Goal: Transaction & Acquisition: Purchase product/service

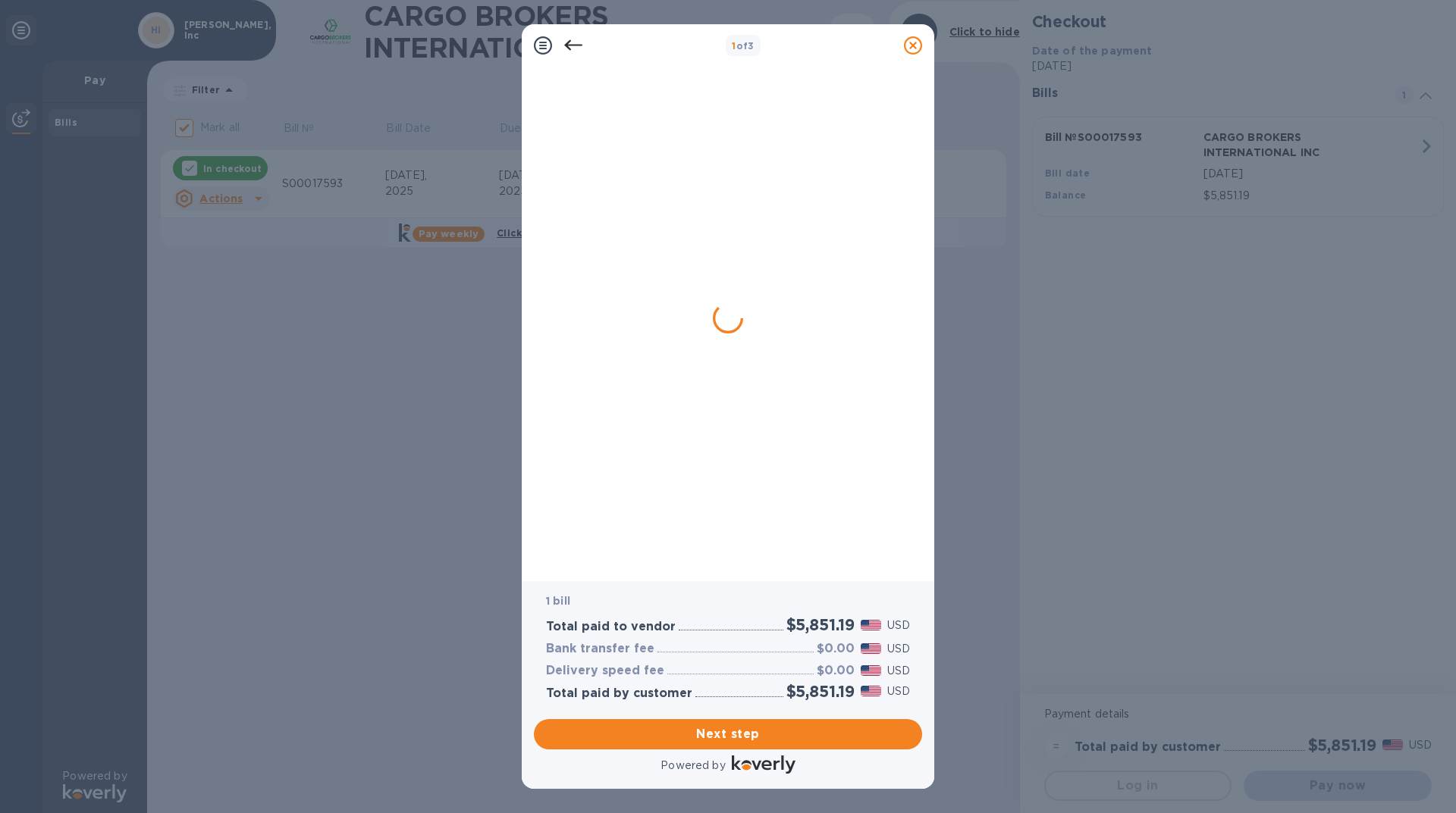
checkbox input "false"
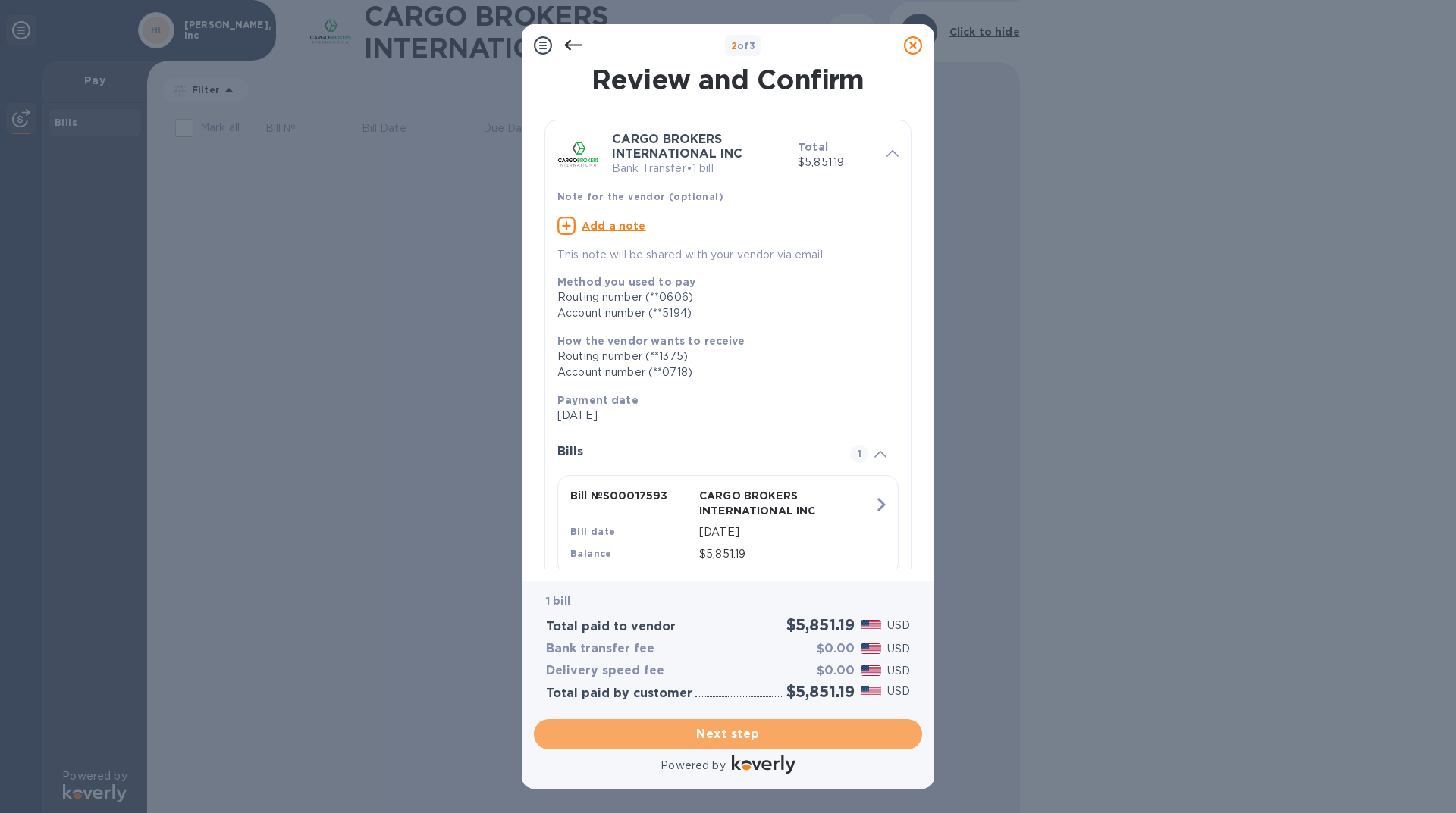
click at [742, 728] on span "Next step" at bounding box center [728, 733] width 364 height 18
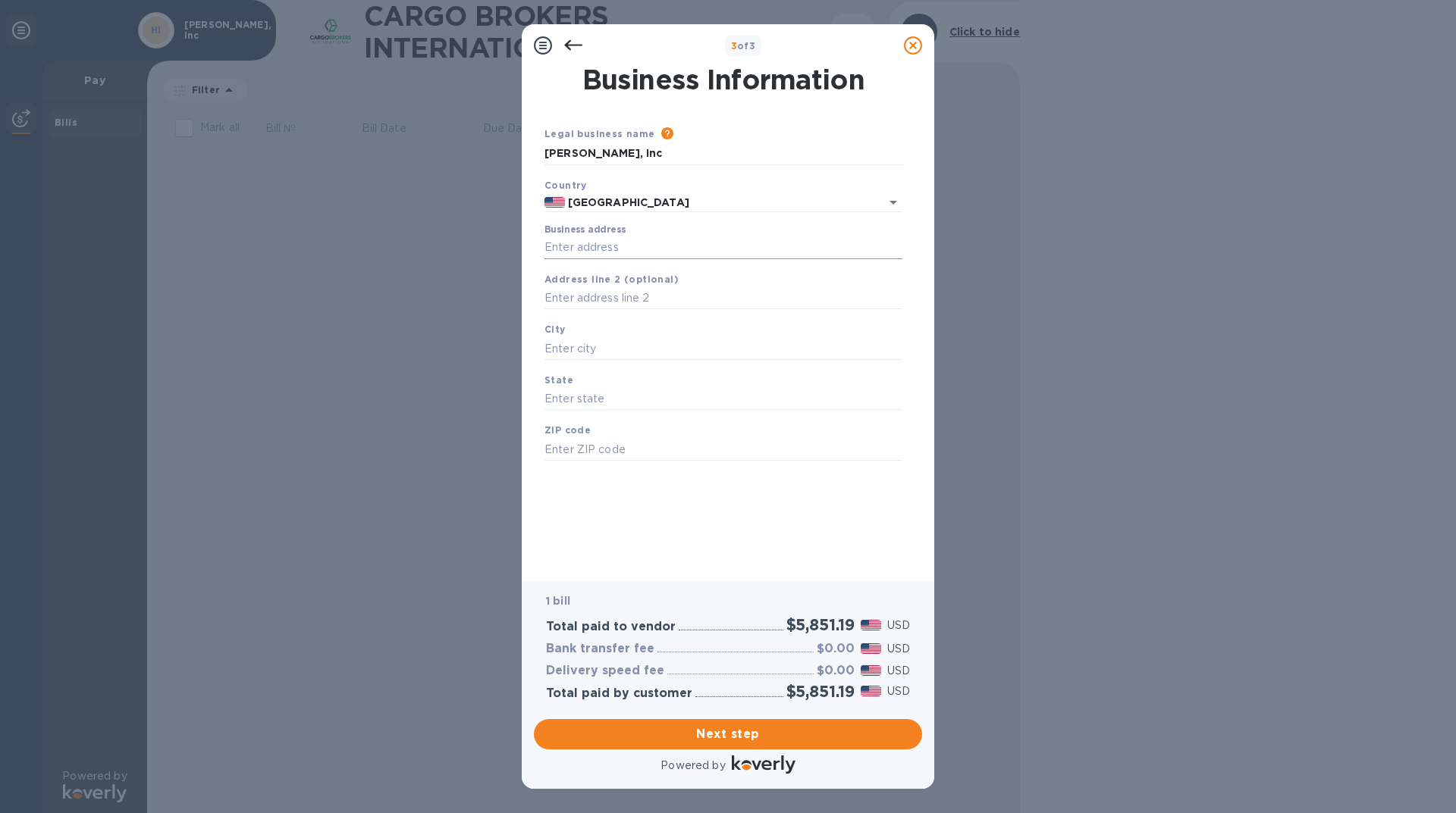
click at [682, 239] on input "Business address" at bounding box center [723, 247] width 358 height 23
type input "[STREET_ADDRESS]"
click at [657, 336] on div "City" at bounding box center [723, 340] width 370 height 51
click at [645, 350] on input "text" at bounding box center [723, 348] width 358 height 23
type input "Lexington"
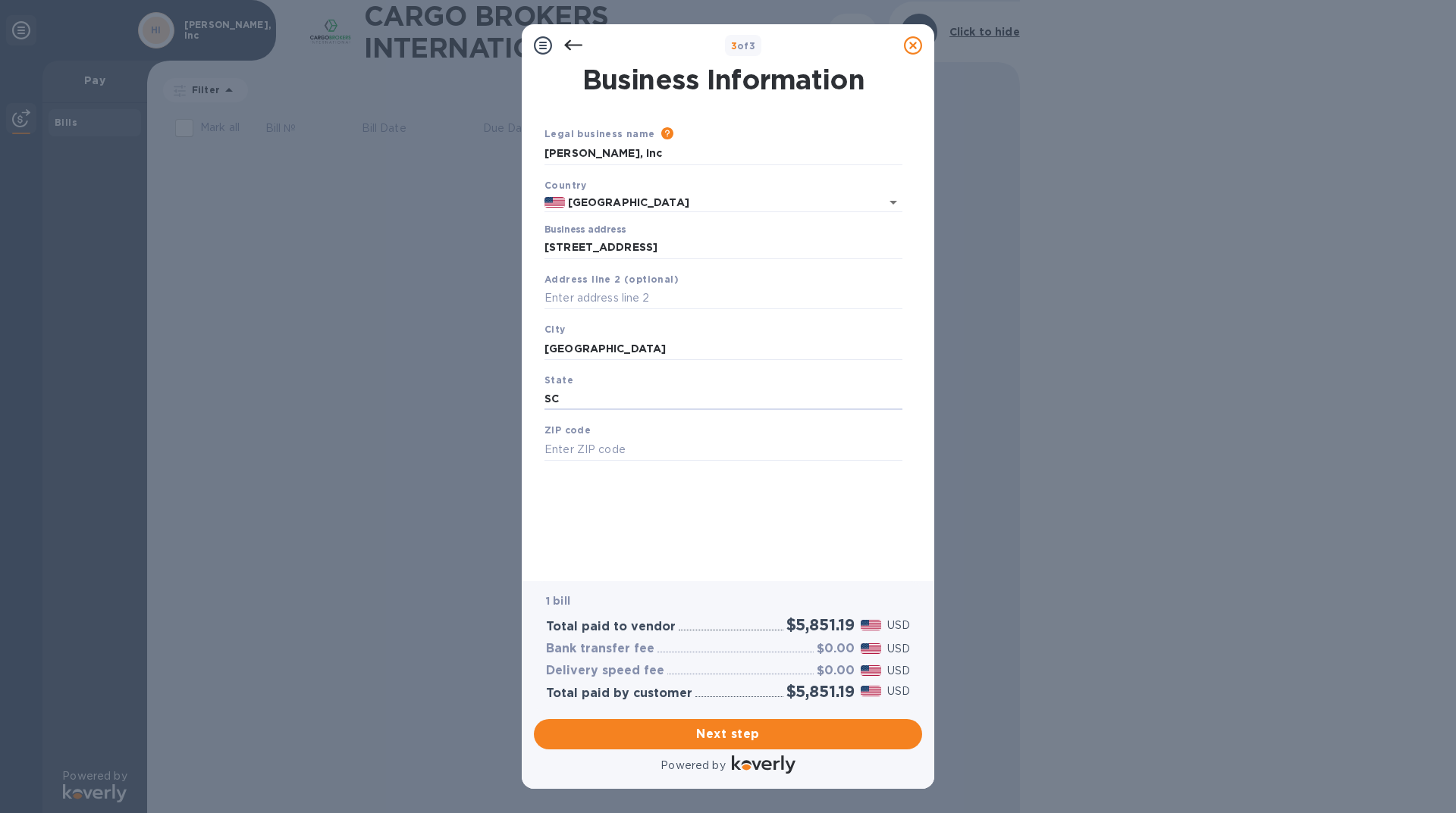
type input "SC"
type input "29072"
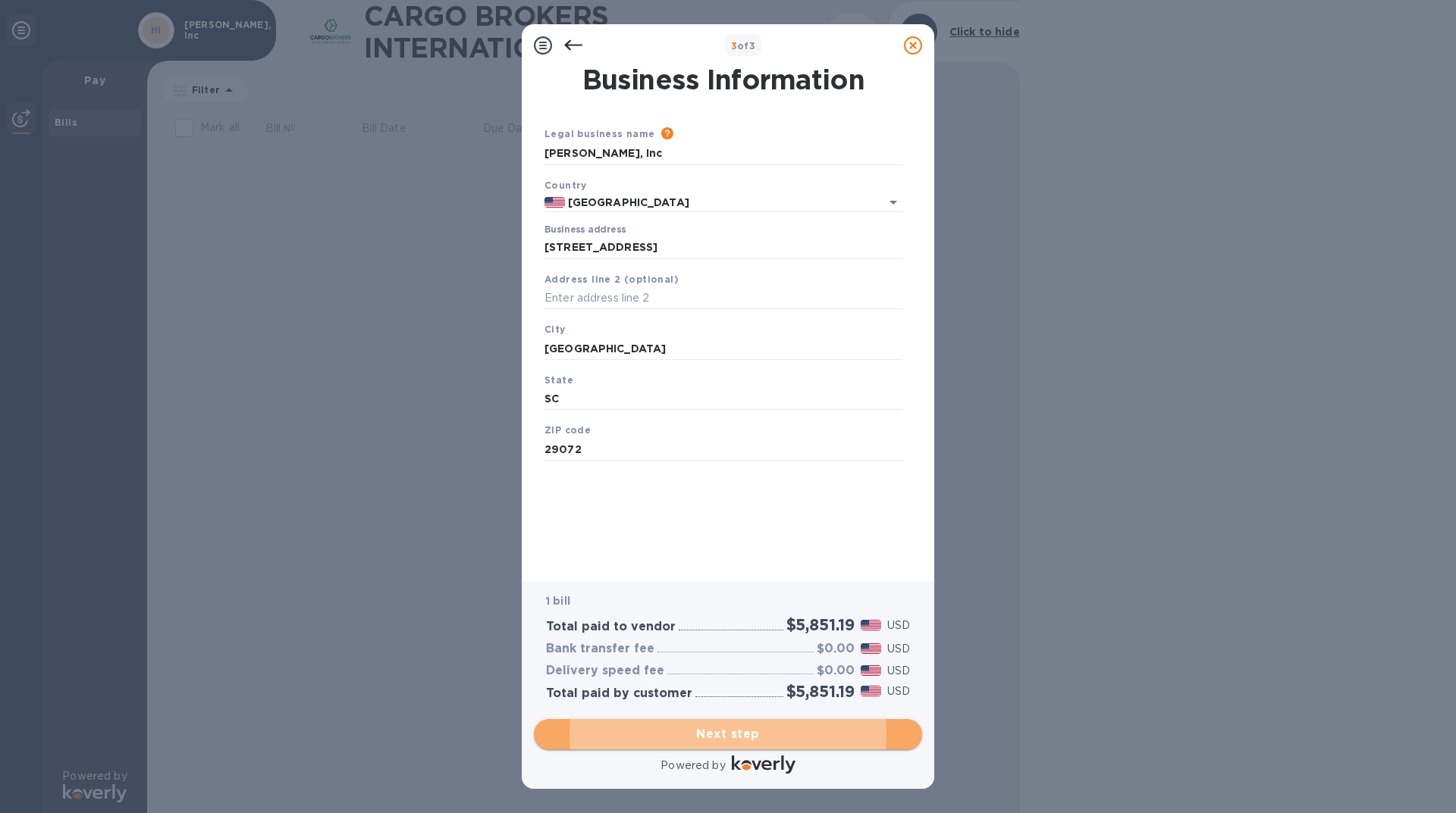
click at [739, 737] on span "Next step" at bounding box center [728, 733] width 364 height 18
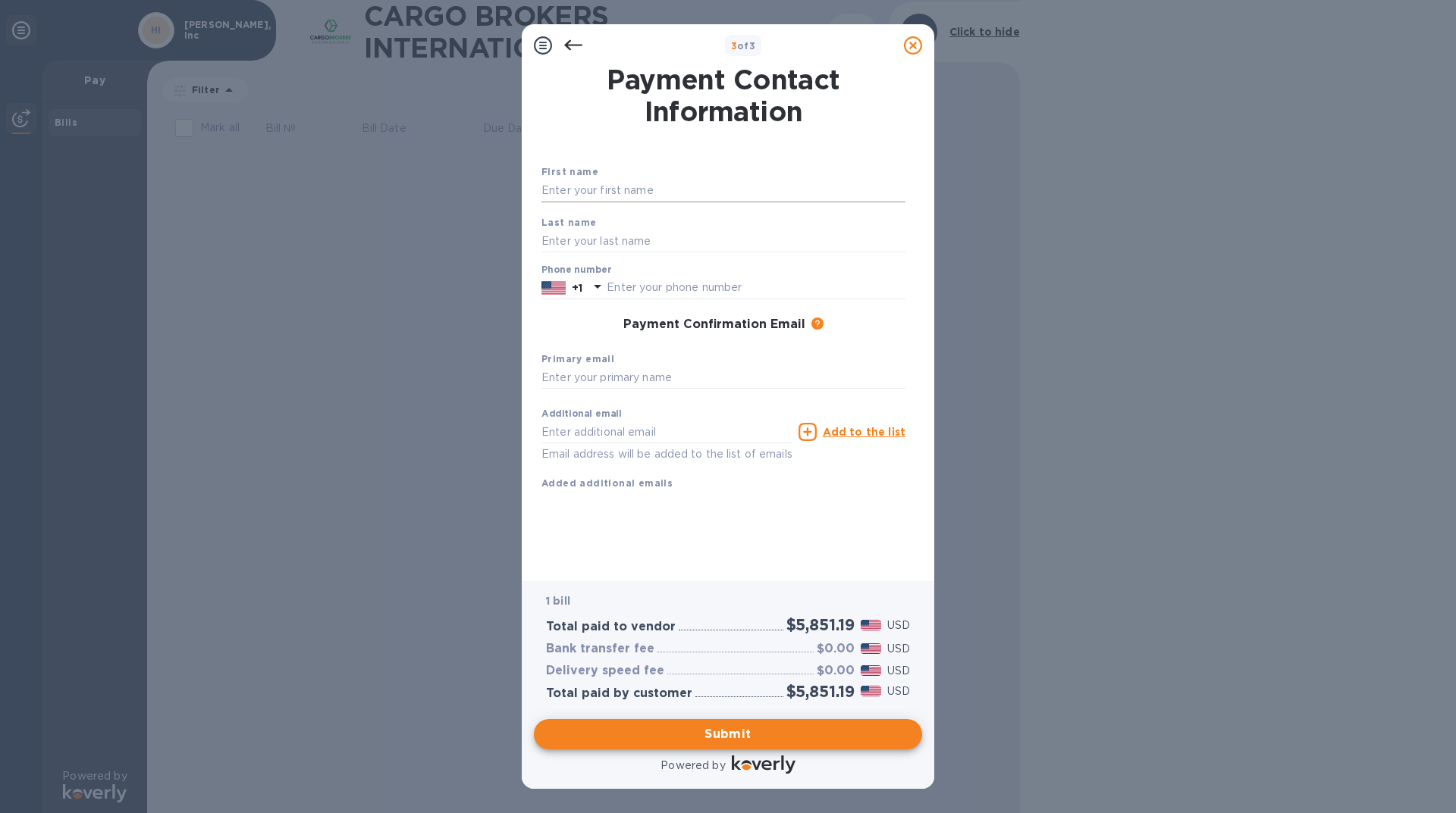
click at [668, 183] on input "text" at bounding box center [723, 190] width 364 height 23
type input "Brenda"
type input "Pender"
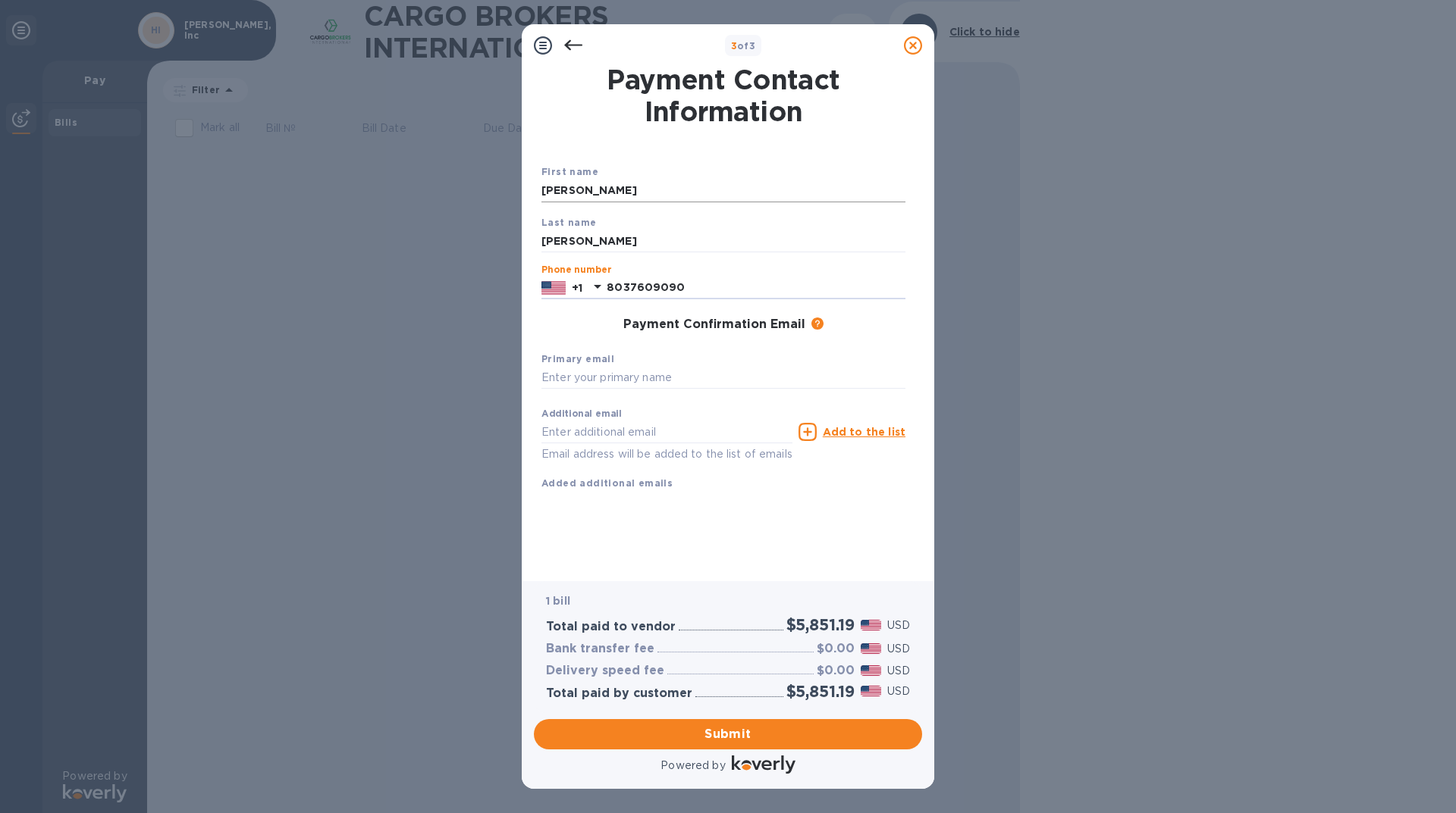
type input "8037609090"
type input "i"
type input "Brenda.Pender@Perlon.com"
click at [769, 739] on span "Submit" at bounding box center [728, 733] width 364 height 18
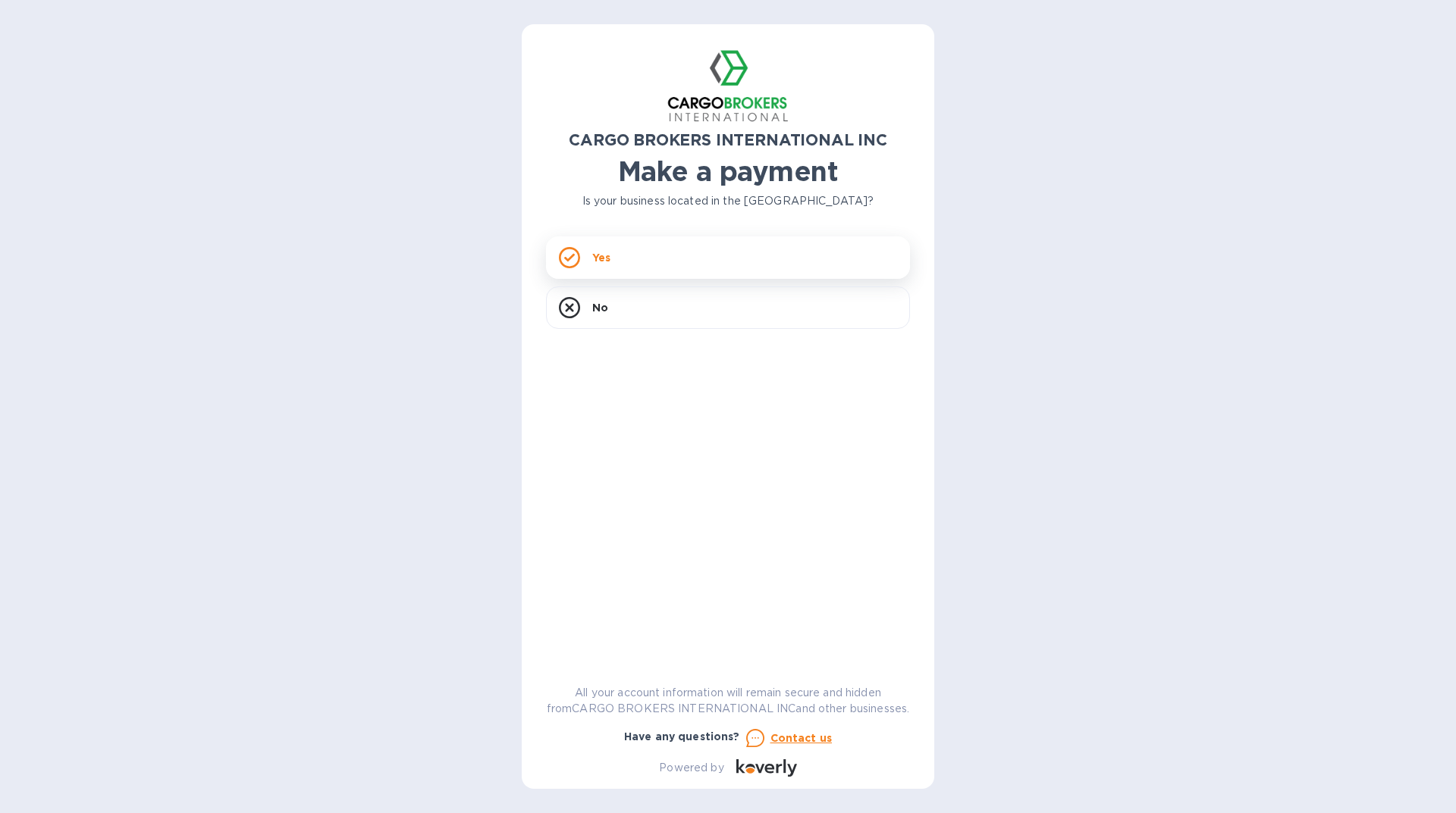
click at [734, 258] on div "Yes" at bounding box center [728, 257] width 364 height 42
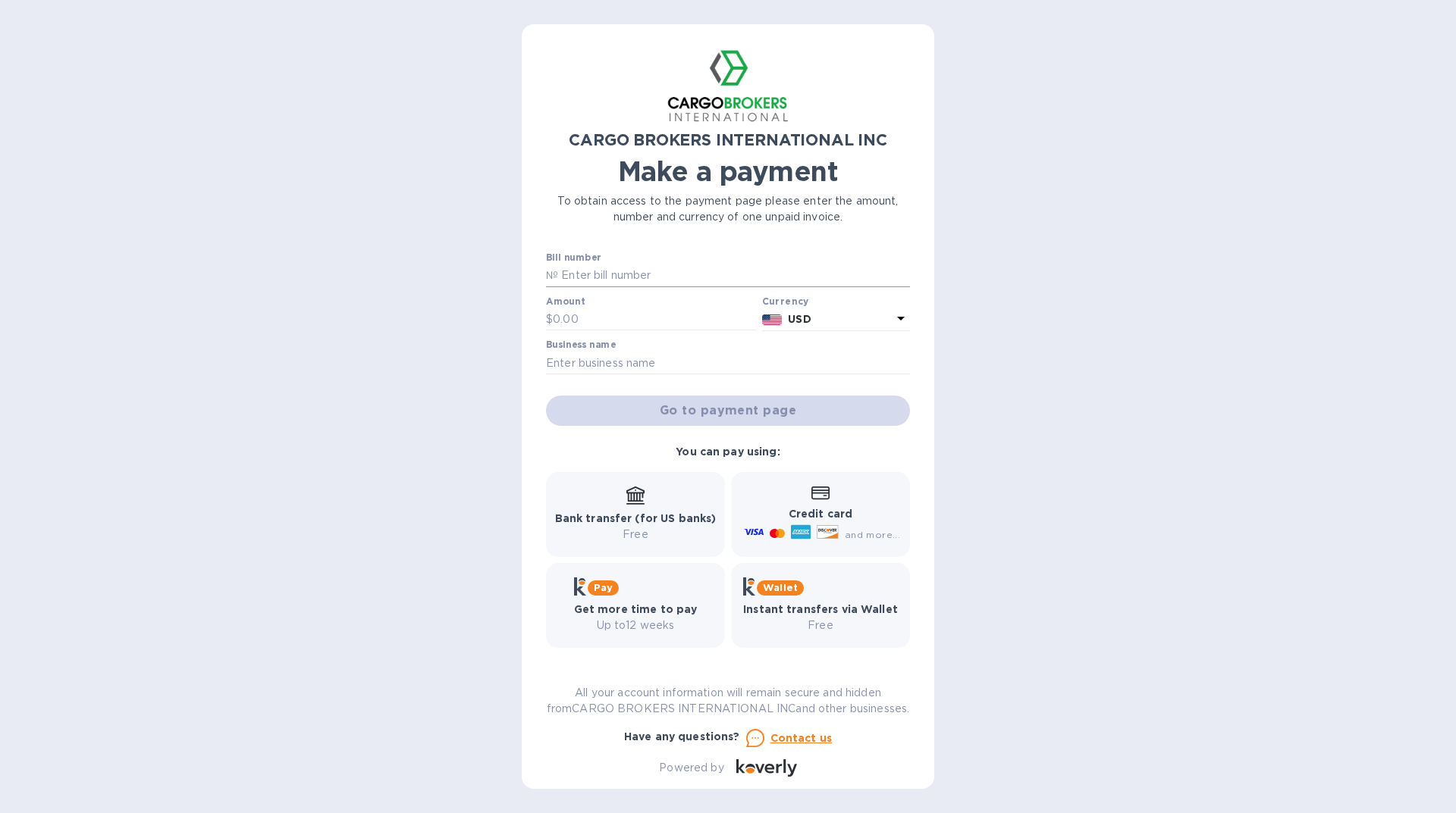
click at [646, 274] on input "text" at bounding box center [734, 275] width 352 height 23
type input "S00017593/A"
type input "19,823.82"
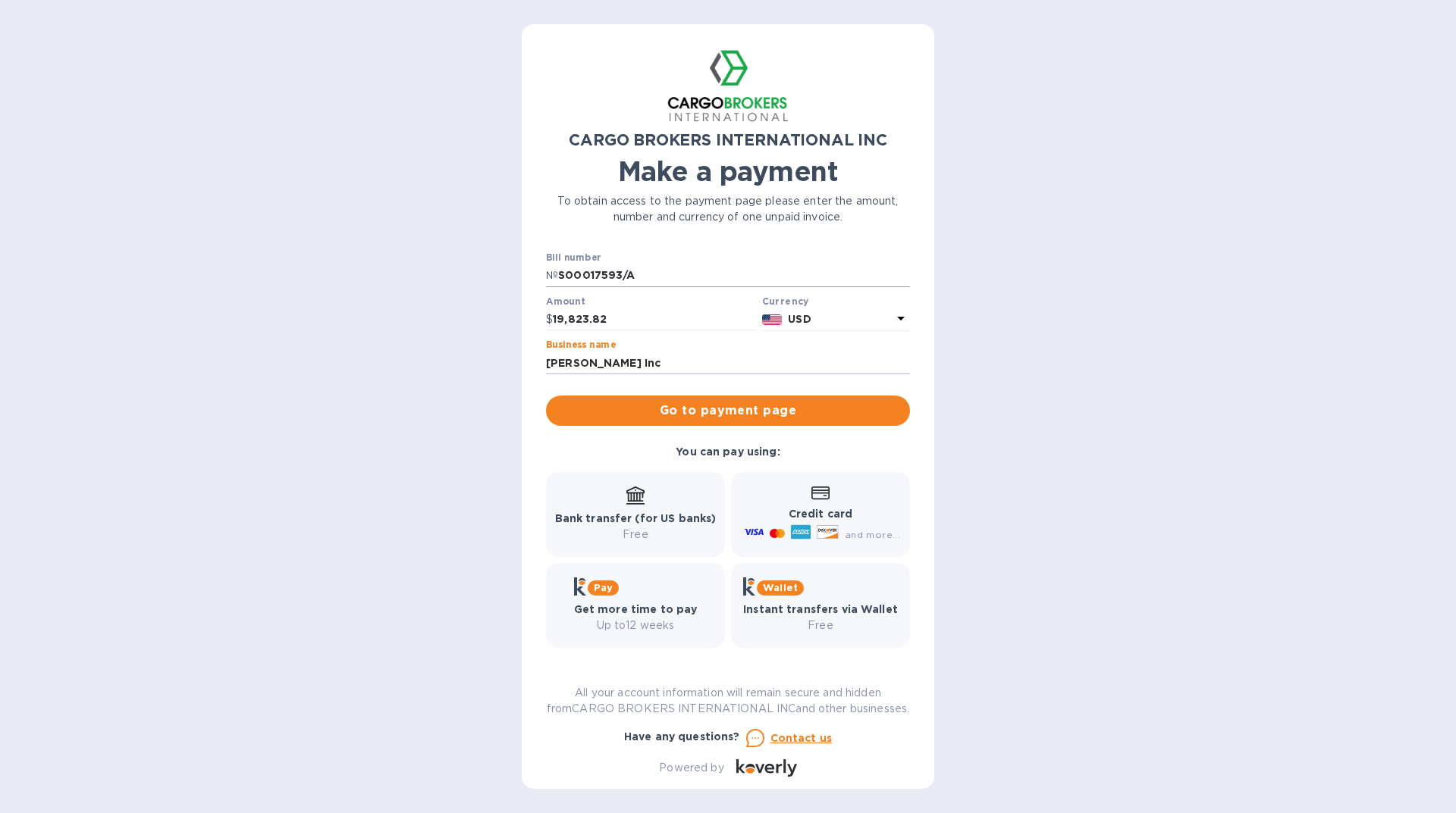
type input "[PERSON_NAME] Inc"
click at [772, 408] on span "Go to payment page" at bounding box center [728, 410] width 340 height 18
